Goal: Information Seeking & Learning: Check status

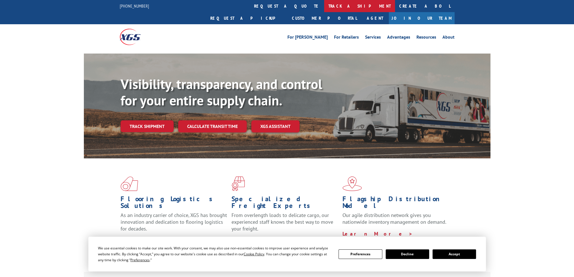
click at [324, 3] on link "track a shipment" at bounding box center [359, 6] width 71 height 12
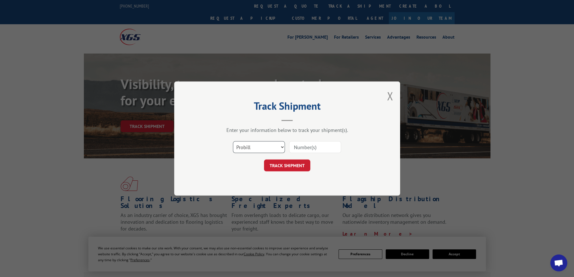
click at [247, 145] on select "Select category... Probill BOL PO" at bounding box center [259, 147] width 52 height 12
select select "bol"
click at [233, 141] on select "Select category... Probill BOL PO" at bounding box center [259, 147] width 52 height 12
click at [296, 146] on input at bounding box center [315, 147] width 52 height 12
paste input "BOL 3050146"
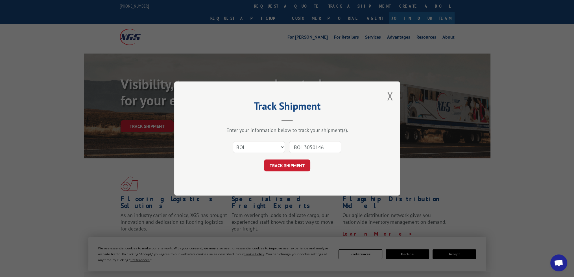
click at [304, 148] on input "BOL 3050146" at bounding box center [315, 147] width 52 height 12
type input "3050146"
click button "TRACK SHIPMENT" at bounding box center [287, 166] width 46 height 12
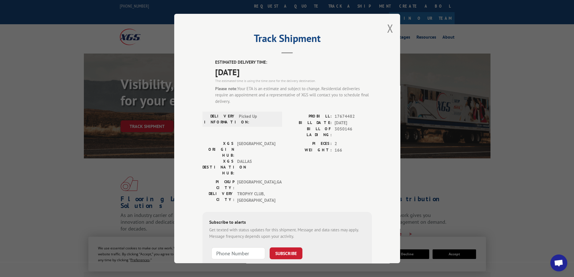
click at [343, 116] on span "17674482" at bounding box center [353, 116] width 37 height 6
copy span "17674482"
click at [387, 29] on button "Close modal" at bounding box center [390, 28] width 6 height 15
